Goal: Entertainment & Leisure: Consume media (video, audio)

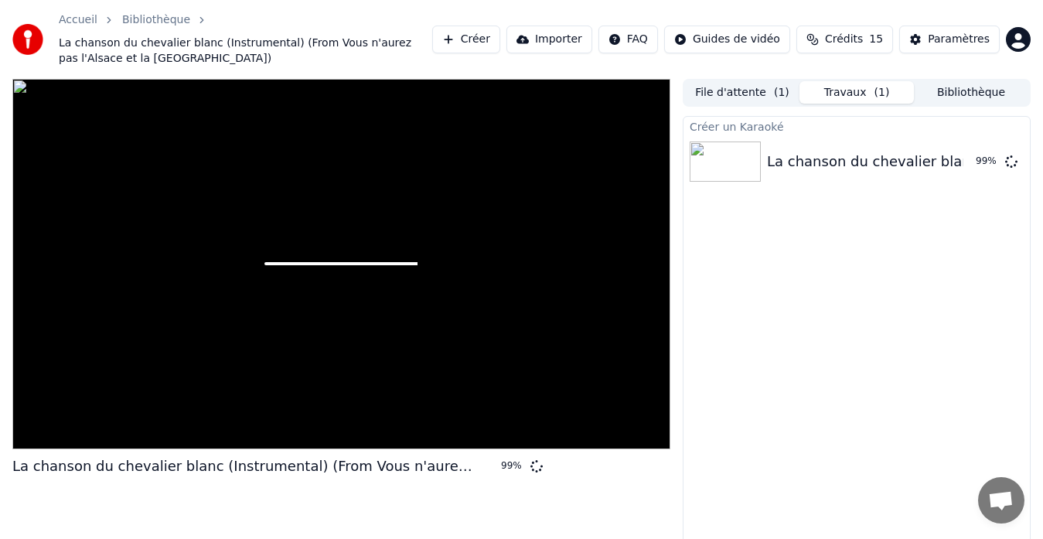
click at [401, 262] on span at bounding box center [341, 263] width 153 height 3
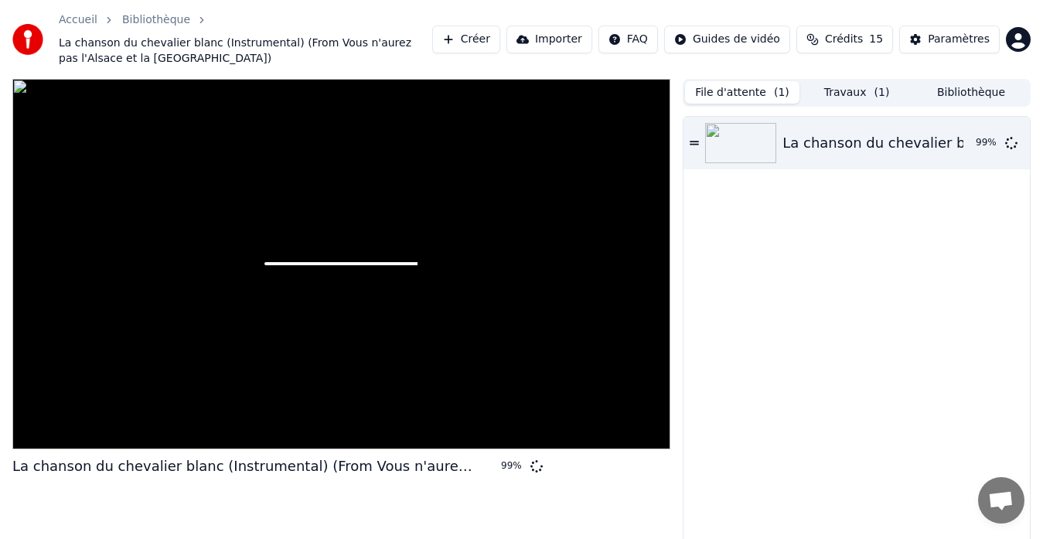
click at [709, 90] on button "File d'attente ( 1 )" at bounding box center [742, 92] width 114 height 22
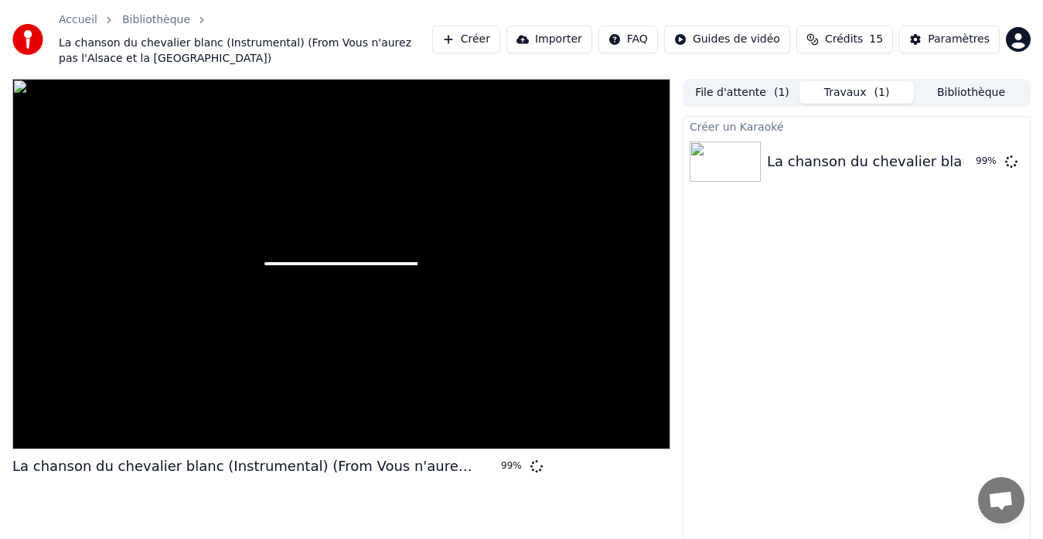
click at [809, 102] on button "Travaux ( 1 )" at bounding box center [857, 92] width 114 height 22
click at [859, 97] on button "Travaux ( 1 )" at bounding box center [857, 92] width 114 height 22
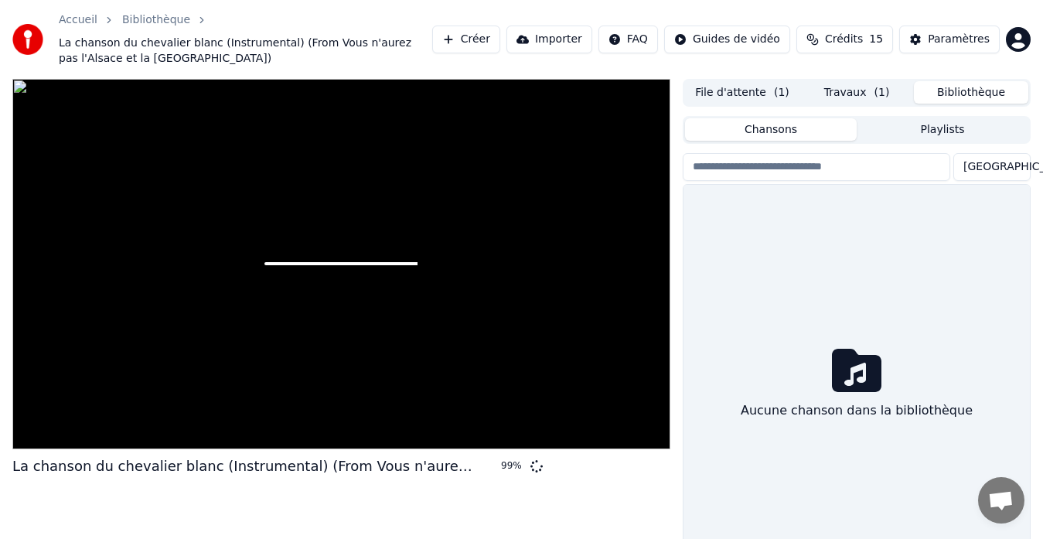
click at [962, 96] on button "Bibliothèque" at bounding box center [971, 92] width 114 height 22
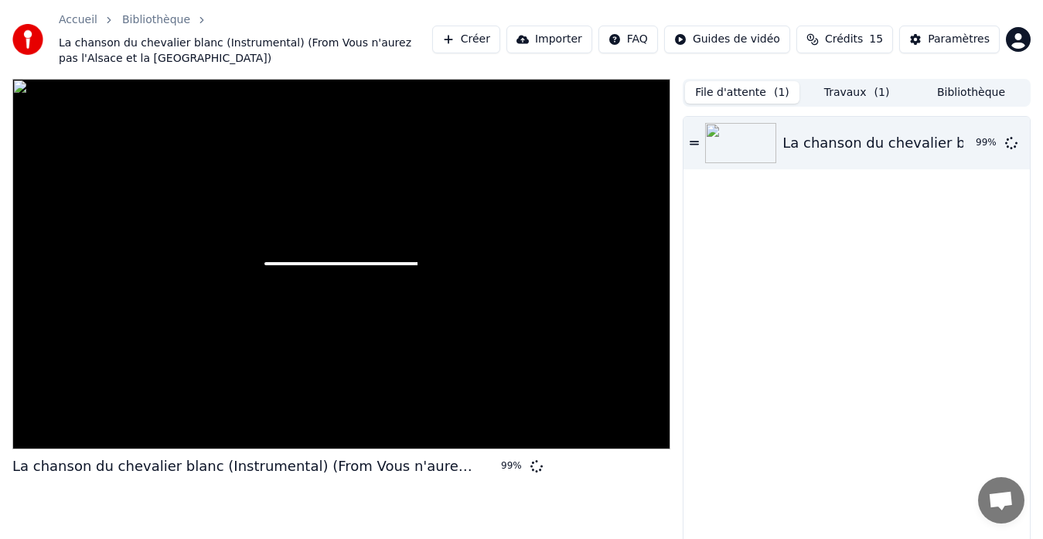
click at [745, 96] on button "File d'attente ( 1 )" at bounding box center [742, 92] width 114 height 22
click at [728, 134] on img at bounding box center [740, 143] width 71 height 40
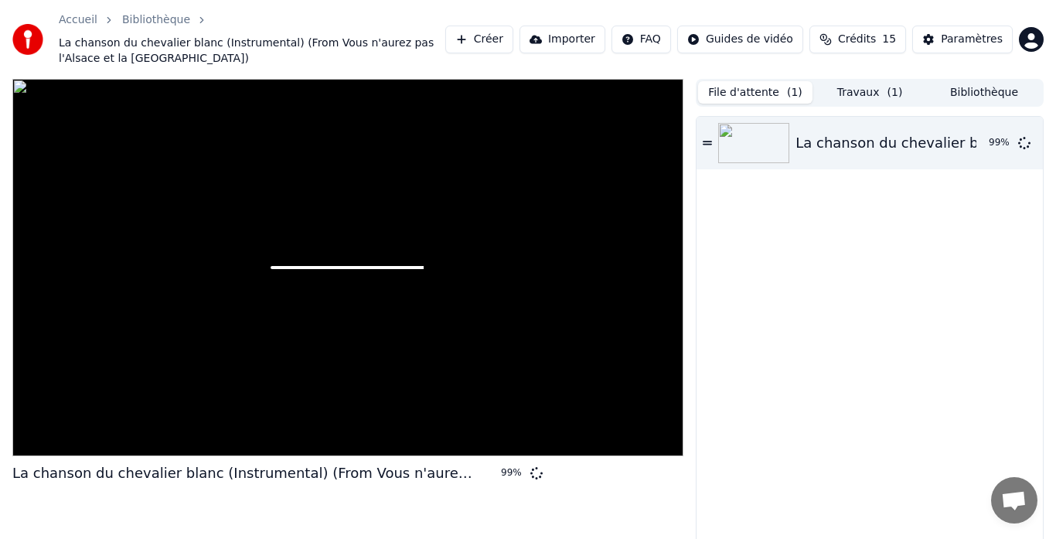
click at [729, 38] on html "Accueil Bibliothèque La chanson du chevalier blanc (Instrumental) (From Vous n'…" at bounding box center [528, 269] width 1056 height 539
